Goal: Check status: Check status

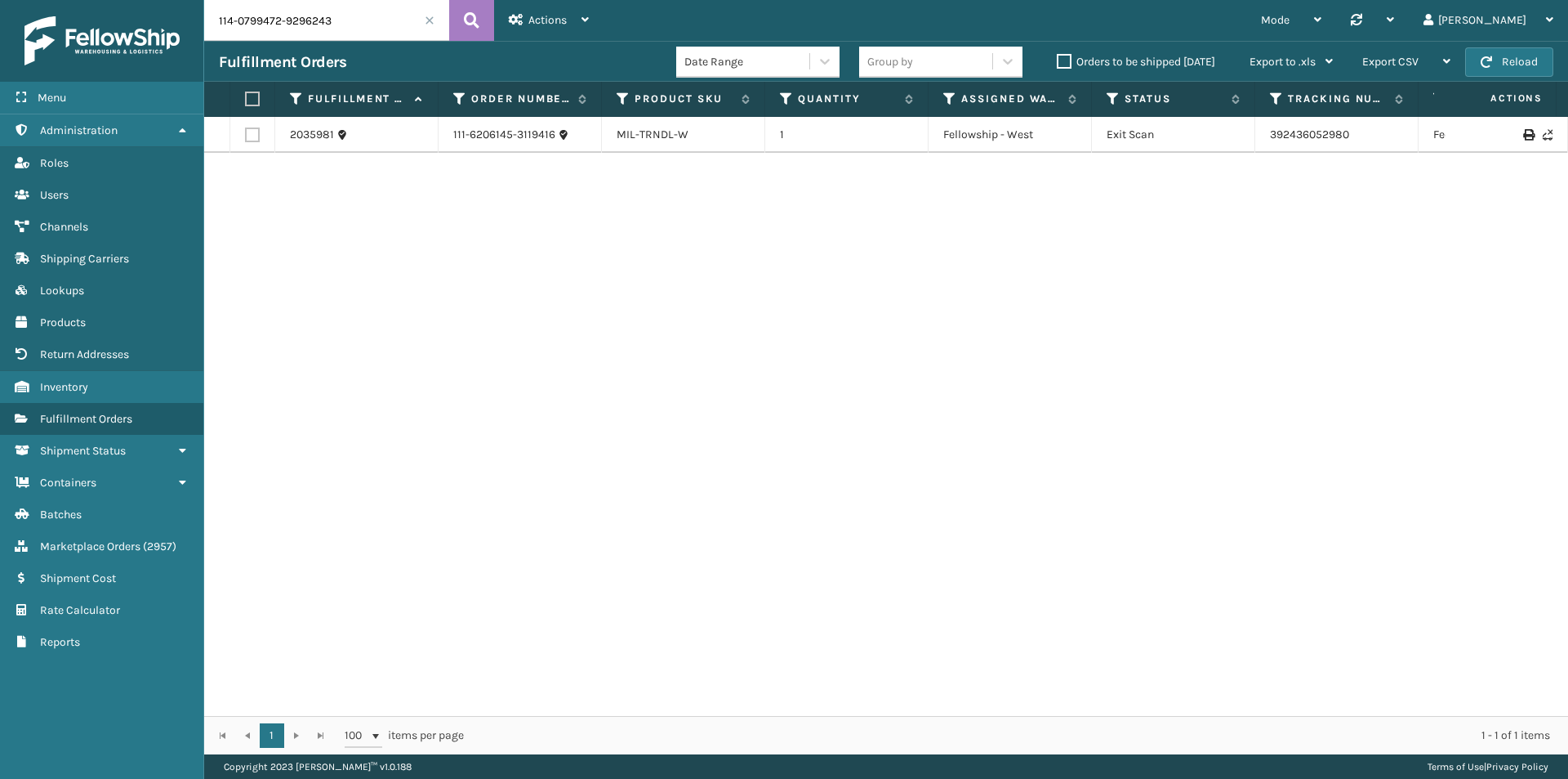
click at [472, 15] on icon at bounding box center [471, 20] width 15 height 25
drag, startPoint x: 1372, startPoint y: 141, endPoint x: 1183, endPoint y: 142, distance: 189.0
click at [1183, 142] on tr "2047754 114-0799472-9296243 MIL-TRNDL-W 1 Fellowship - West Exit Scan 392649282…" at bounding box center [1117, 135] width 1827 height 36
click at [283, 1] on input "114-0799472-9296243" at bounding box center [327, 20] width 245 height 41
paste input "1-1411102-2949856"
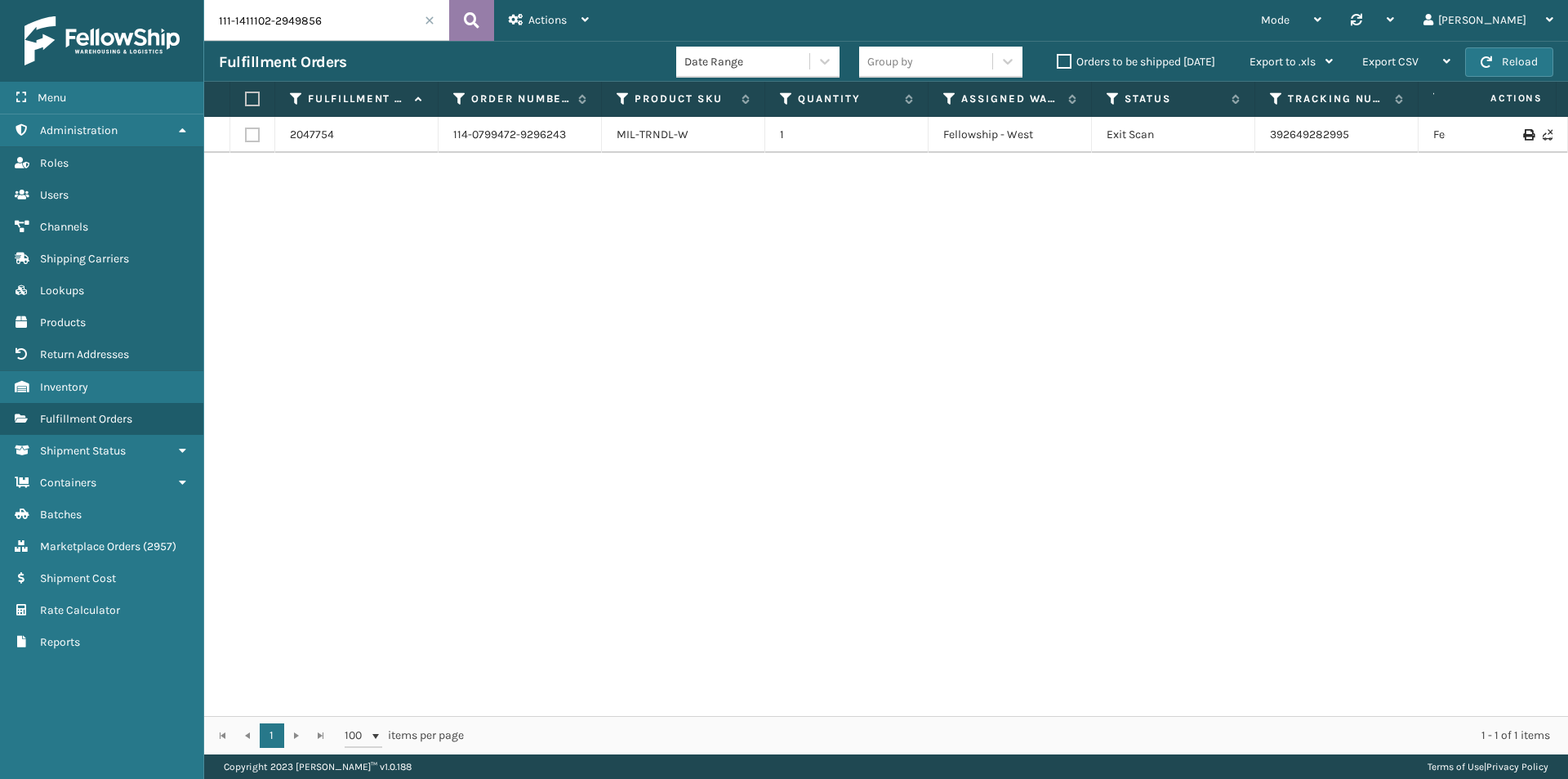
type input "111-1411102-2949856"
click at [484, 28] on button at bounding box center [471, 20] width 45 height 41
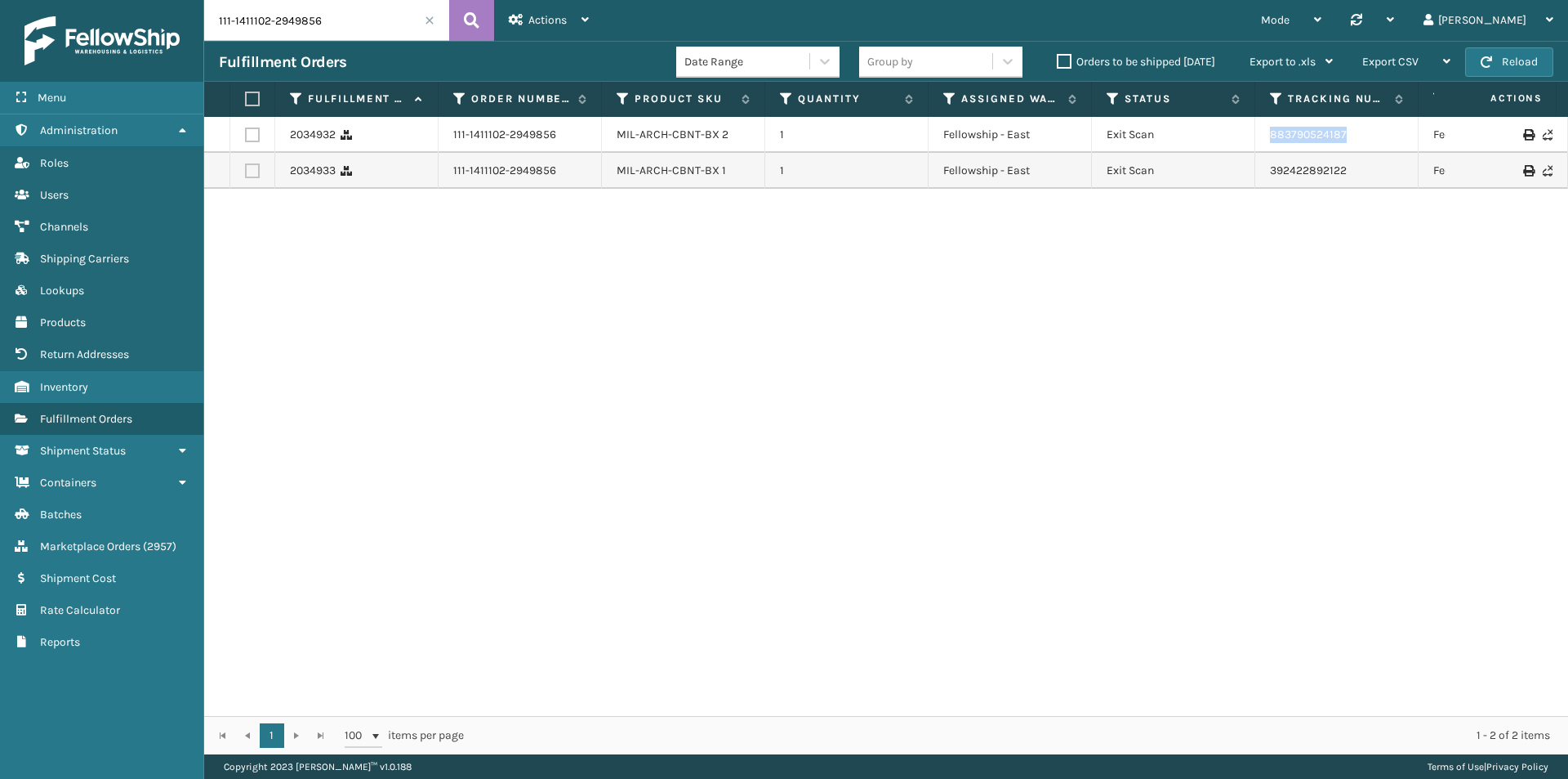
drag, startPoint x: 1384, startPoint y: 132, endPoint x: 1247, endPoint y: 140, distance: 137.2
click at [1247, 140] on tr "2034932 111-1411102-2949856 MIL-ARCH-CBNT-BX 2 1 Fellowship - East Exit Scan 88…" at bounding box center [1117, 135] width 1827 height 36
copy tr "883790524187"
drag, startPoint x: 1359, startPoint y: 169, endPoint x: 1217, endPoint y: 184, distance: 142.8
click at [1217, 184] on tr "2034933 111-1411102-2949856 MIL-ARCH-CBNT-BX 1 1 Fellowship - East Exit Scan 39…" at bounding box center [1117, 171] width 1827 height 36
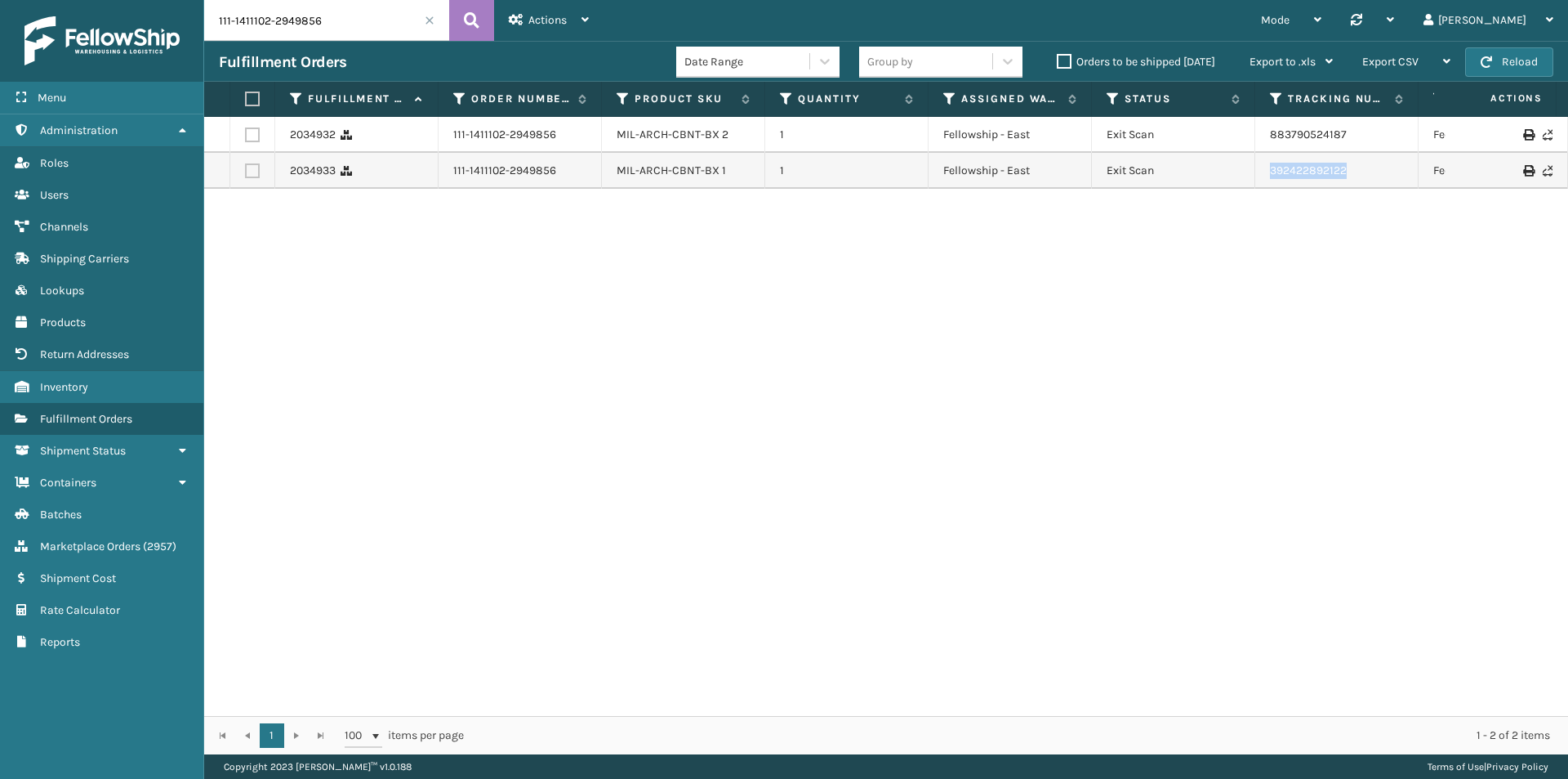
copy tr "392422892122"
